Goal: Task Accomplishment & Management: Manage account settings

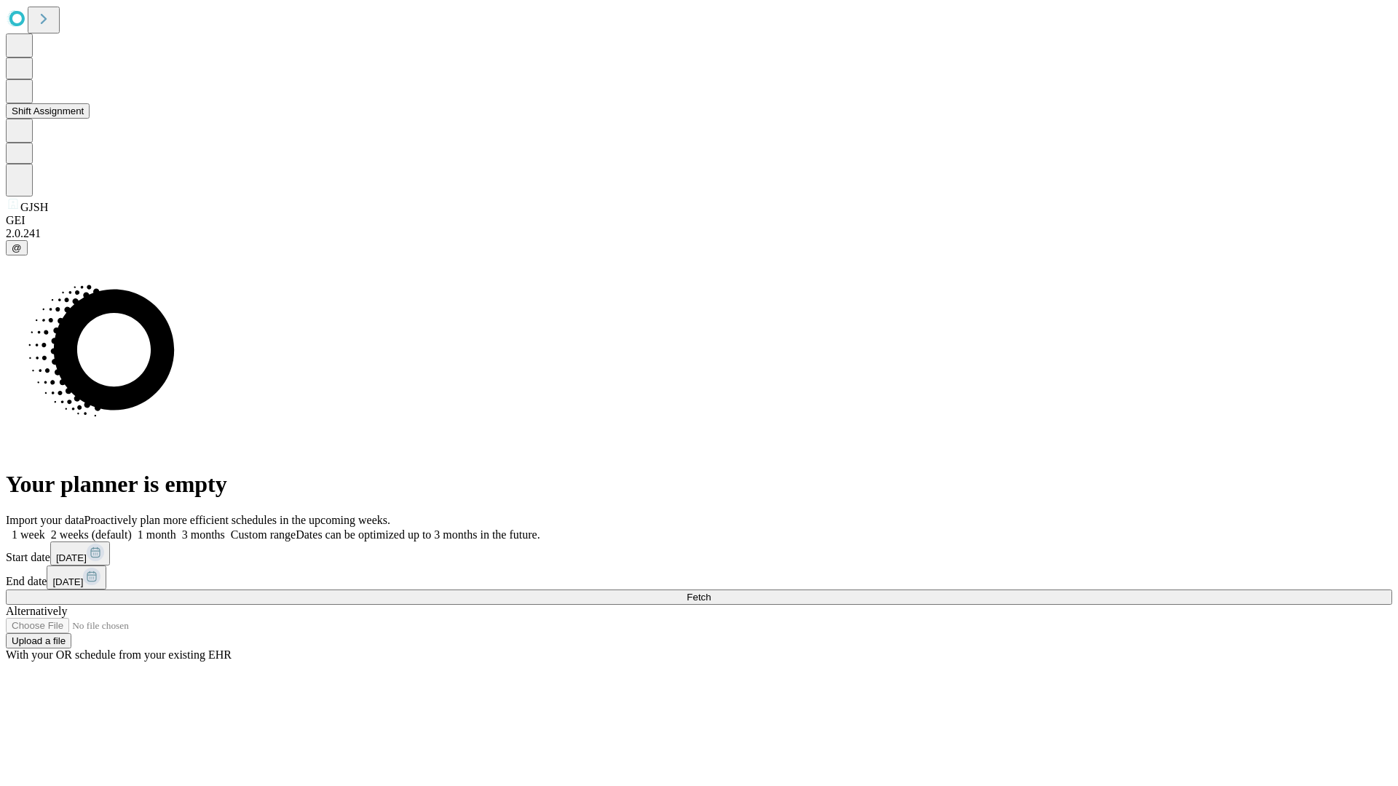
click at [90, 119] on button "Shift Assignment" at bounding box center [48, 110] width 84 height 15
